Goal: Browse casually

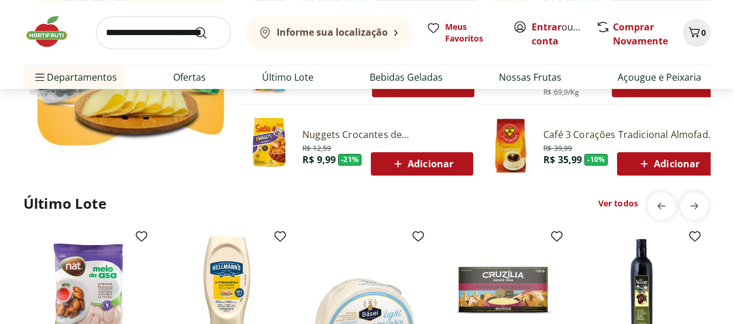
scroll to position [819, 0]
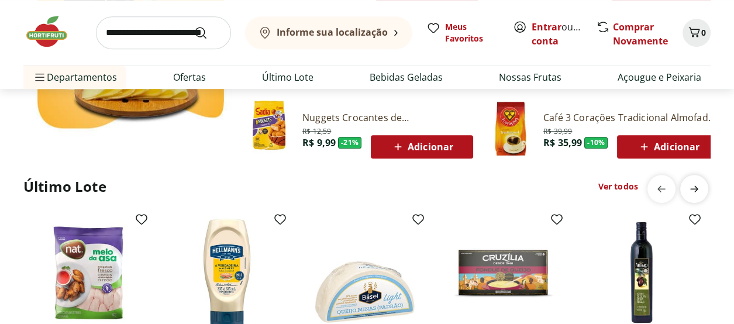
click at [694, 191] on icon "next" at bounding box center [694, 189] width 8 height 6
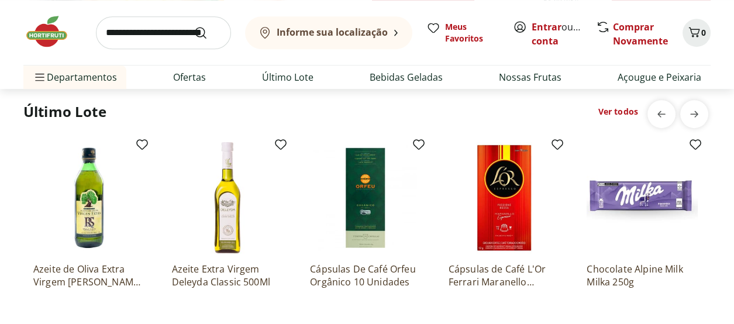
scroll to position [877, 0]
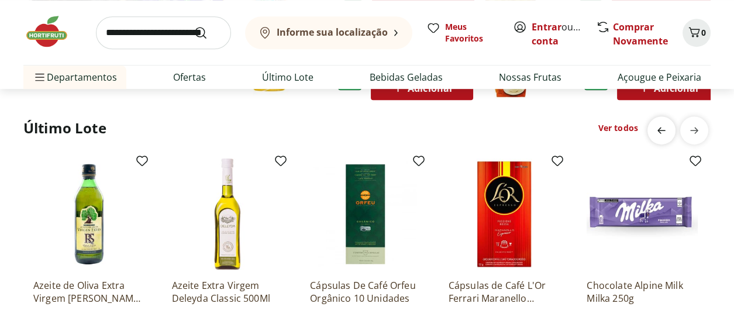
click at [659, 126] on icon "previous" at bounding box center [662, 130] width 14 height 14
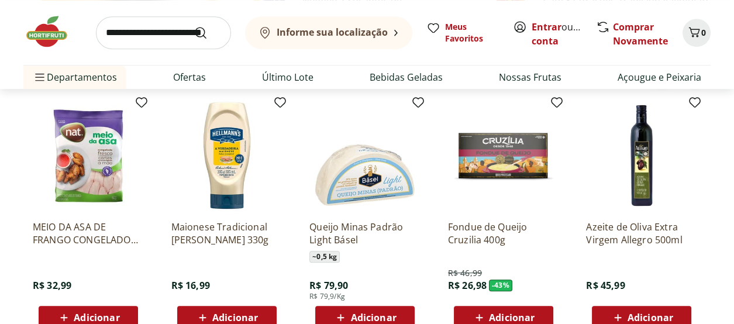
scroll to position [912, 0]
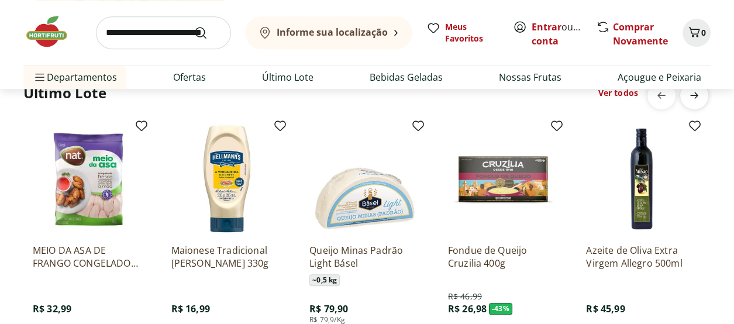
click at [694, 98] on icon "next" at bounding box center [694, 95] width 8 height 6
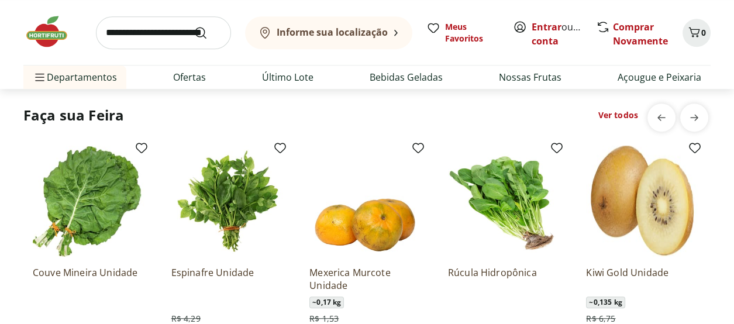
scroll to position [1240, 0]
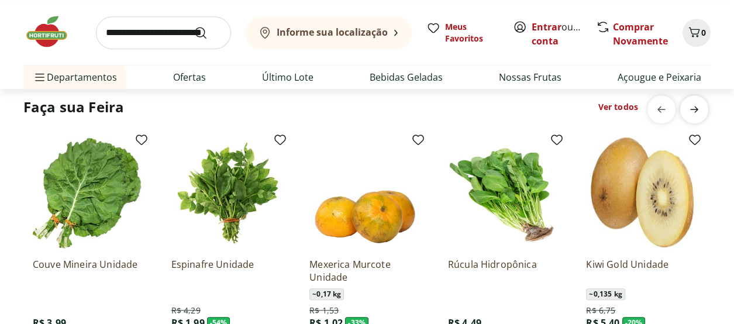
click at [696, 114] on icon "next" at bounding box center [694, 109] width 14 height 14
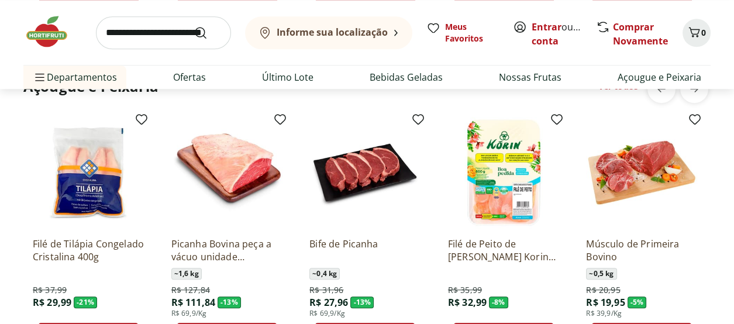
scroll to position [1579, 0]
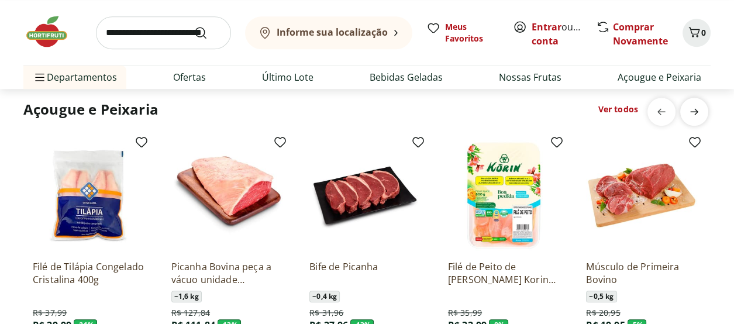
click at [694, 117] on icon "next" at bounding box center [694, 112] width 14 height 14
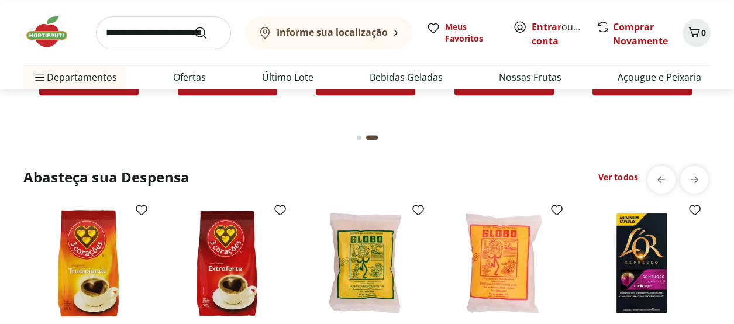
scroll to position [1872, 0]
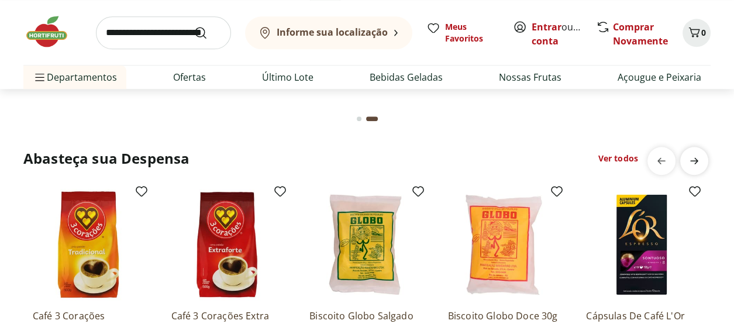
click at [695, 161] on icon "next" at bounding box center [694, 161] width 8 height 6
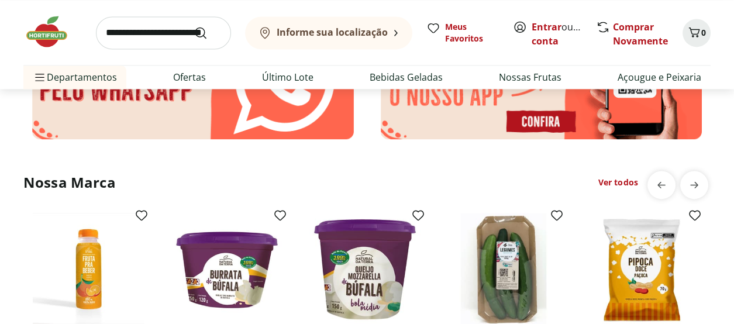
scroll to position [2398, 0]
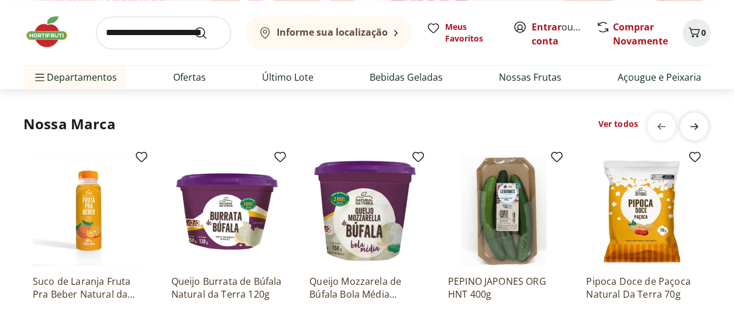
click at [694, 123] on icon "next" at bounding box center [694, 126] width 14 height 14
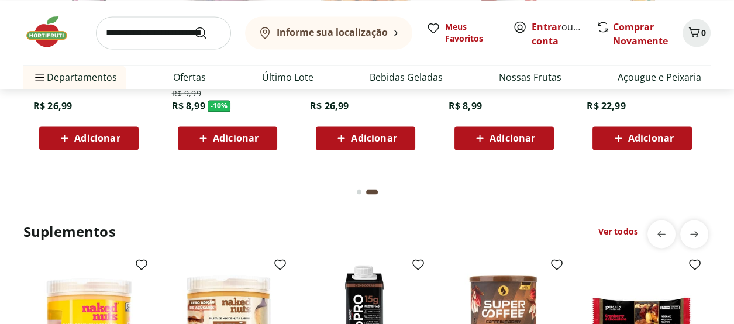
scroll to position [2691, 0]
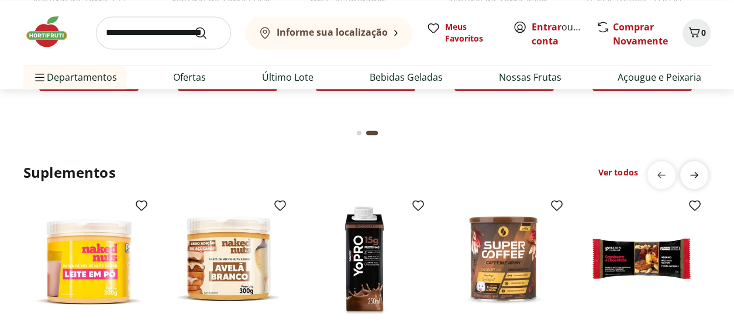
click at [689, 174] on icon "next" at bounding box center [694, 175] width 14 height 14
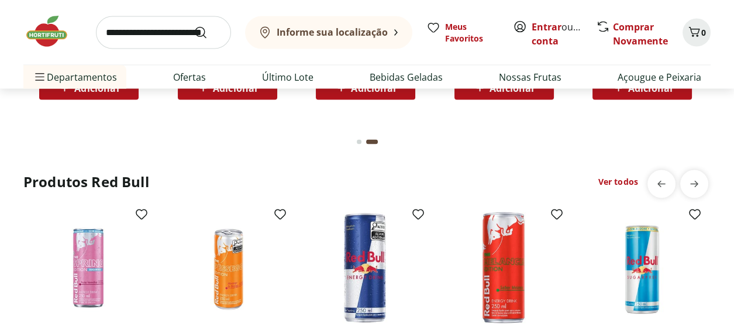
scroll to position [3042, 0]
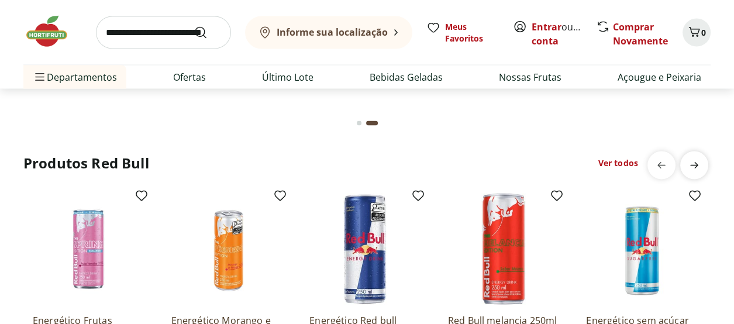
click at [694, 164] on icon "next" at bounding box center [694, 165] width 8 height 6
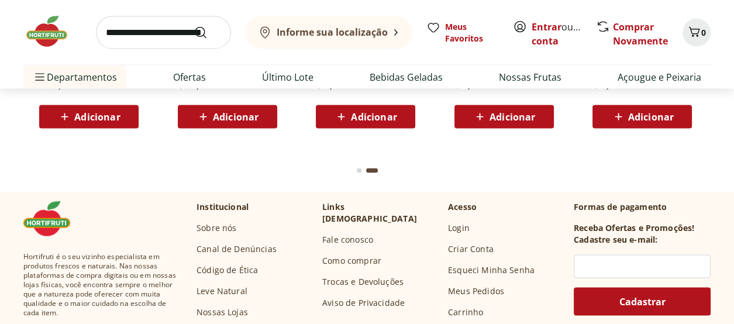
scroll to position [3393, 0]
